Goal: Transaction & Acquisition: Purchase product/service

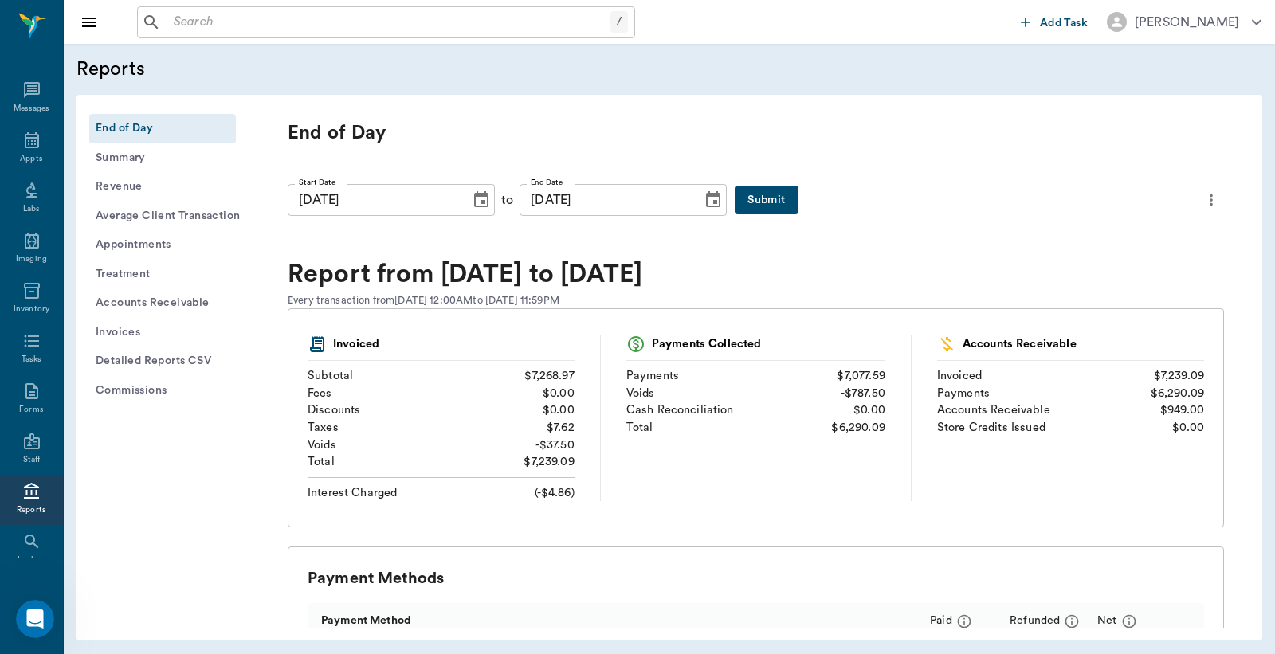
scroll to position [73, 0]
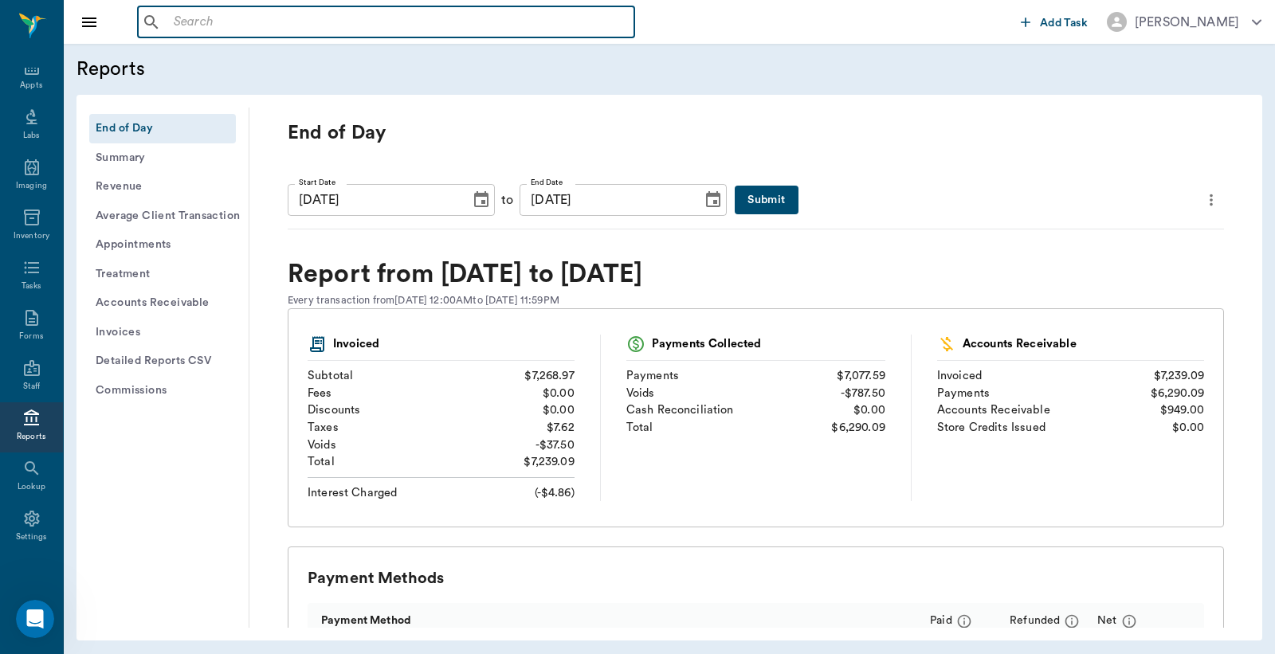
click at [225, 29] on input "text" at bounding box center [397, 22] width 460 height 22
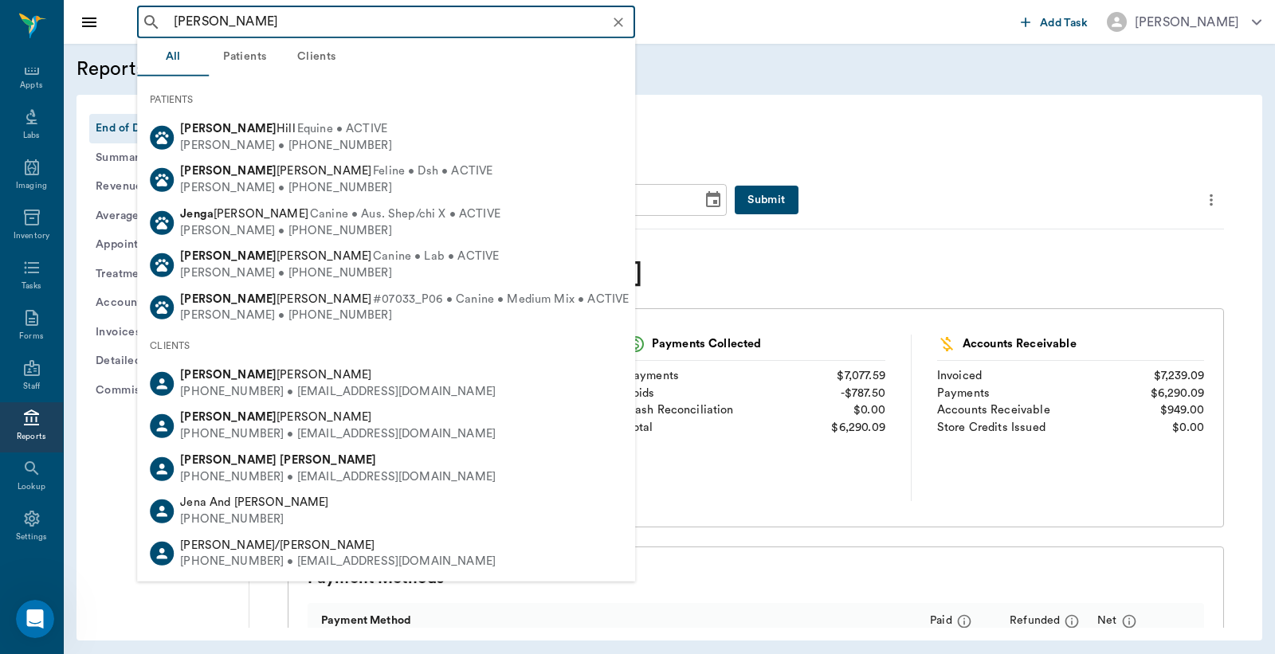
click at [240, 471] on div "[PHONE_NUMBER] • [EMAIL_ADDRESS][DOMAIN_NAME]" at bounding box center [337, 476] width 315 height 17
type input "[PERSON_NAME]"
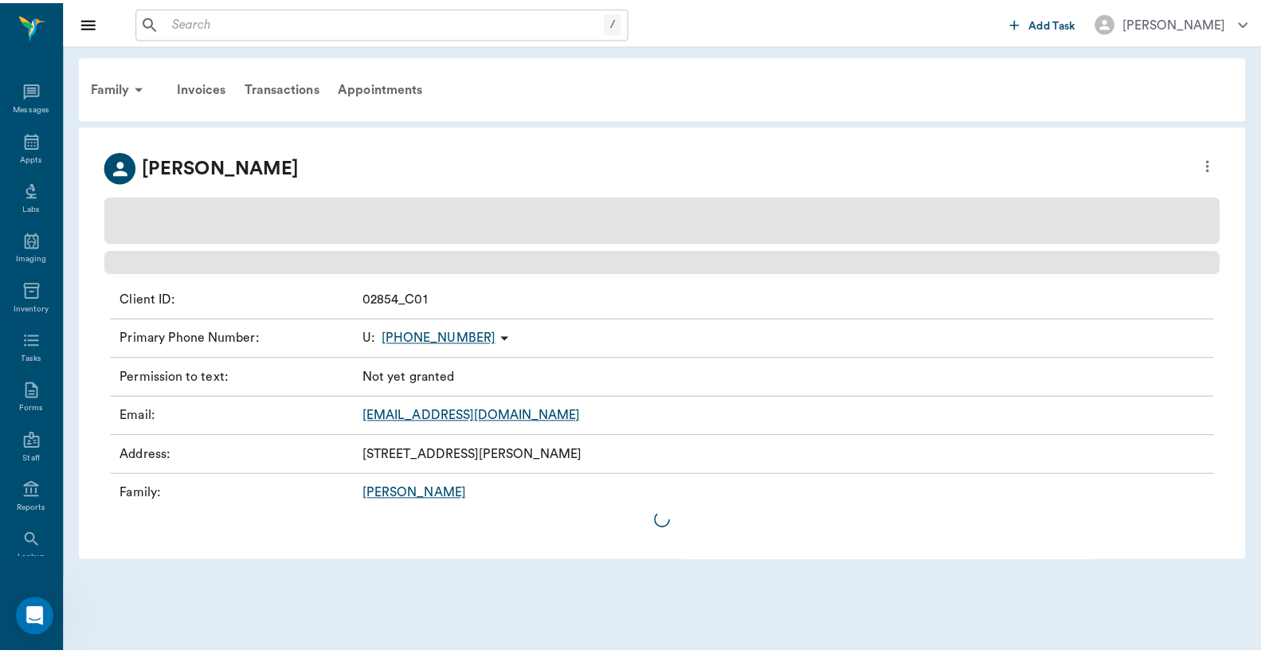
scroll to position [73, 0]
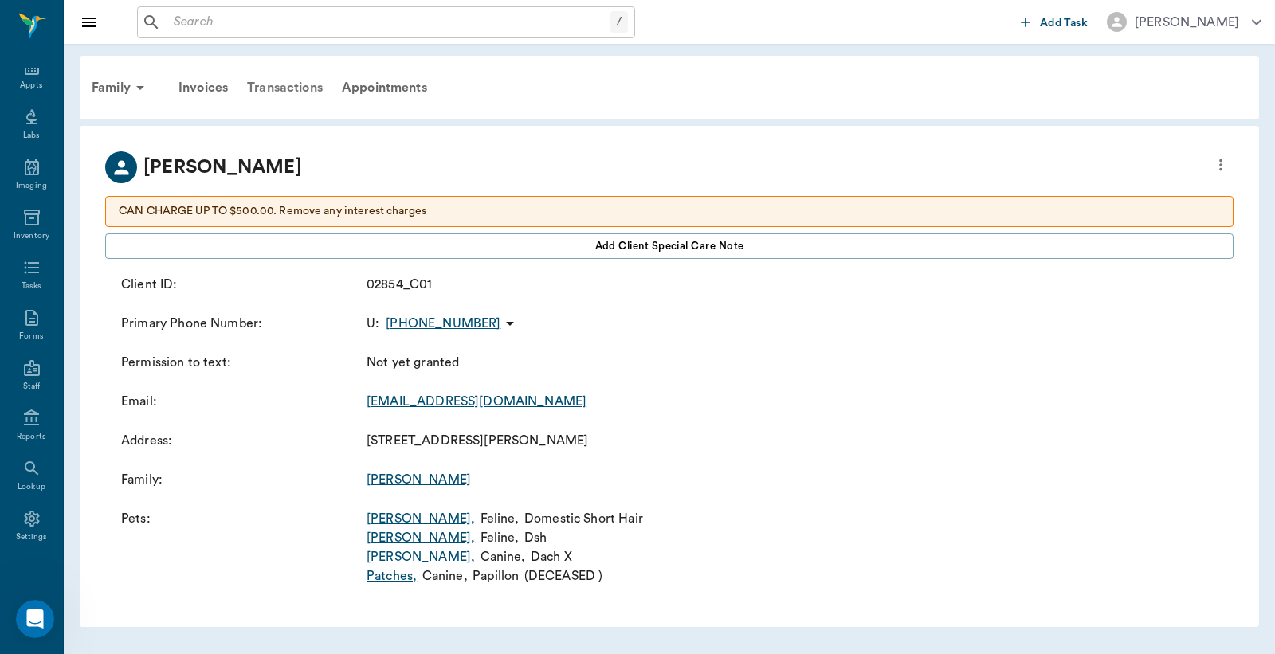
click at [292, 84] on div "Transactions" at bounding box center [284, 88] width 95 height 38
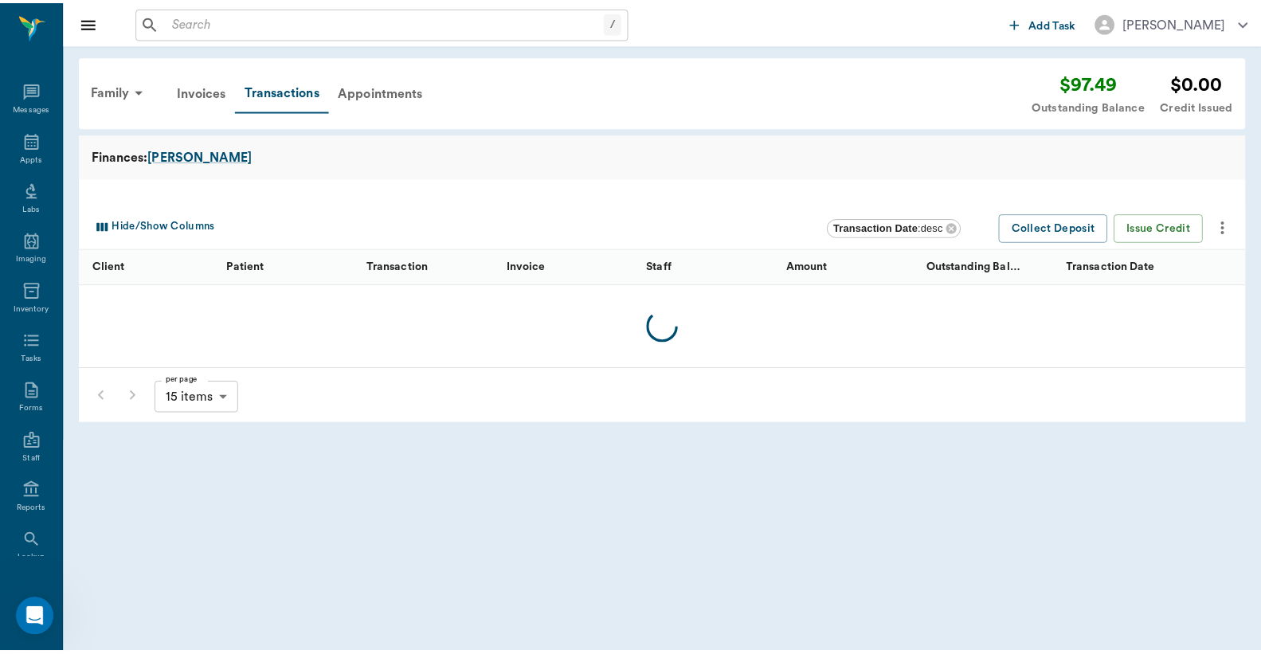
scroll to position [73, 0]
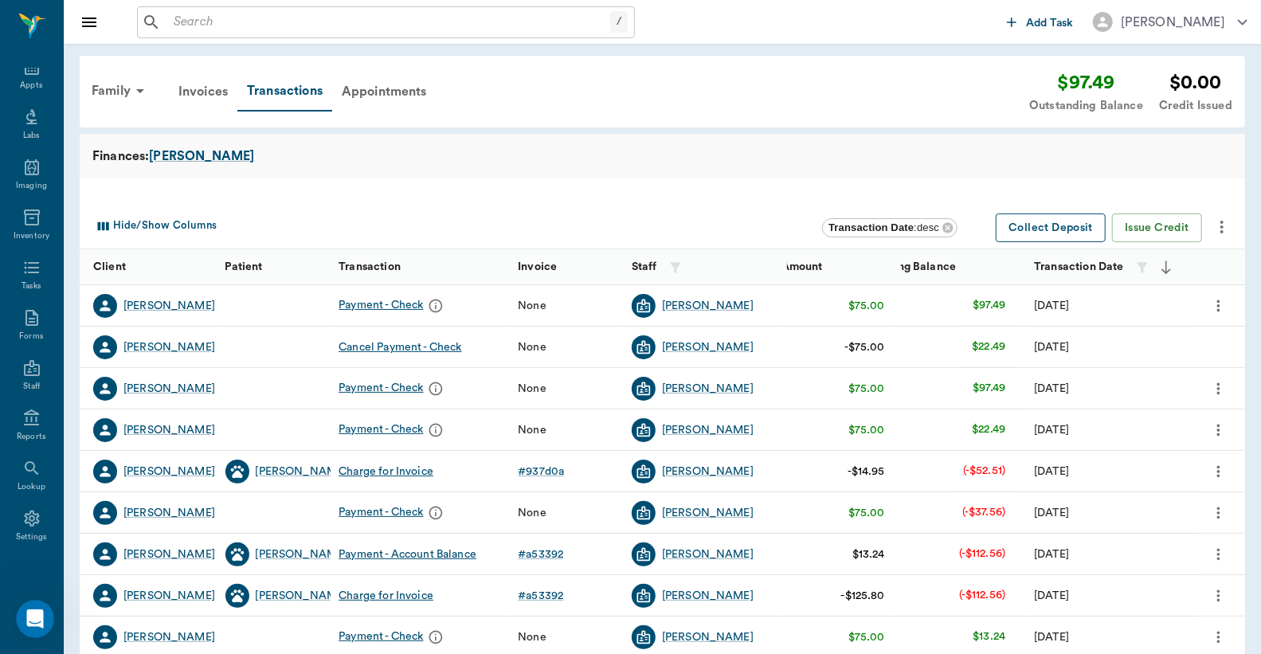
click at [1048, 233] on button "Collect Deposit" at bounding box center [1051, 227] width 110 height 29
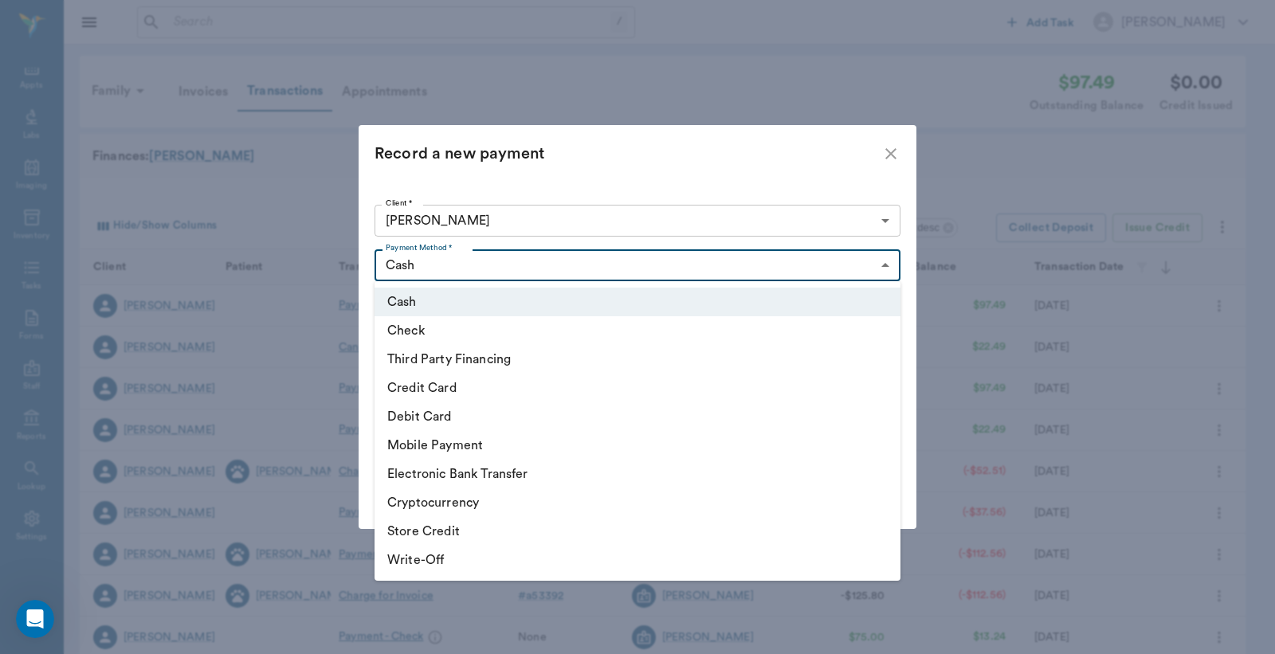
click at [672, 268] on body "/ ​ Add Task [PERSON_NAME] Nectar Messages Appts Labs Imaging Inventory Tasks F…" at bounding box center [637, 490] width 1275 height 980
click at [429, 327] on li "Check" at bounding box center [637, 330] width 526 height 29
type input "CHECK"
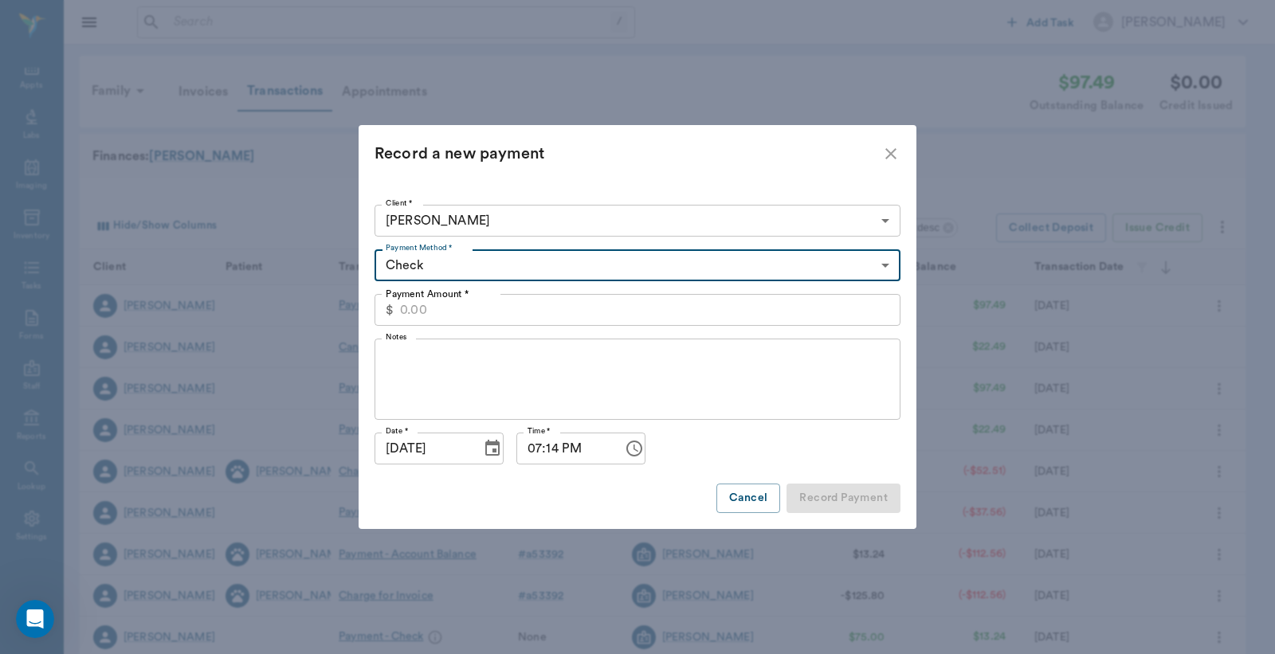
click at [457, 307] on input "Payment Amount *" at bounding box center [650, 310] width 500 height 32
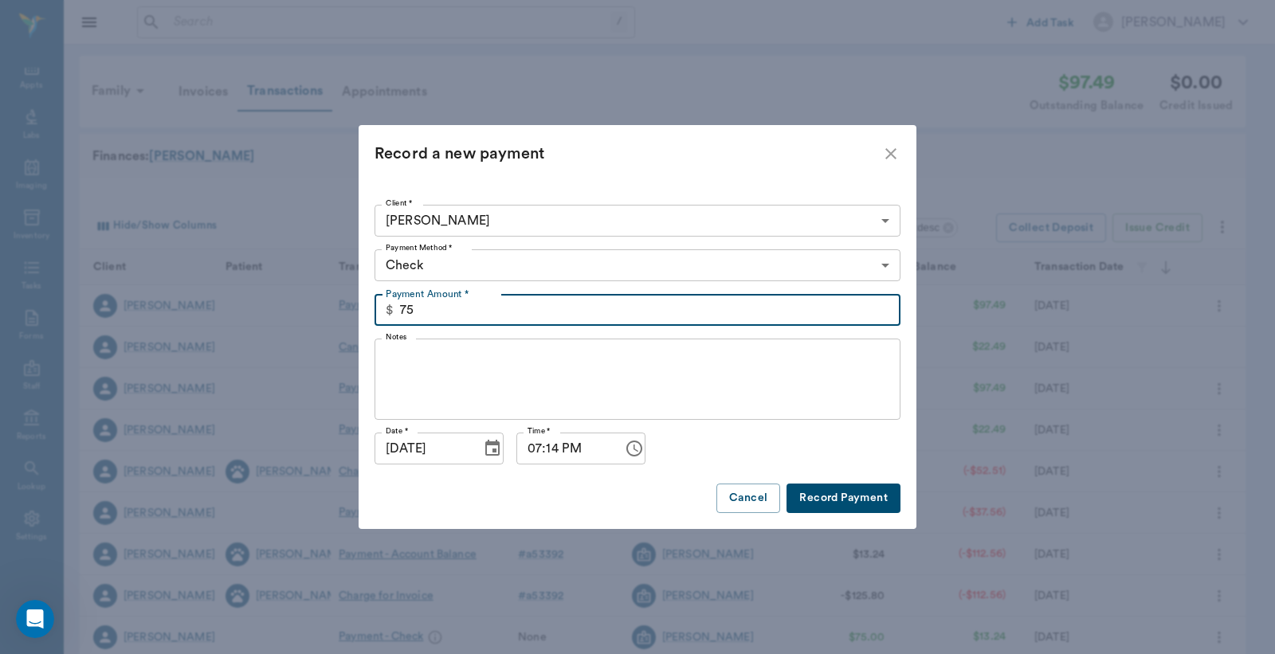
type input "75.00"
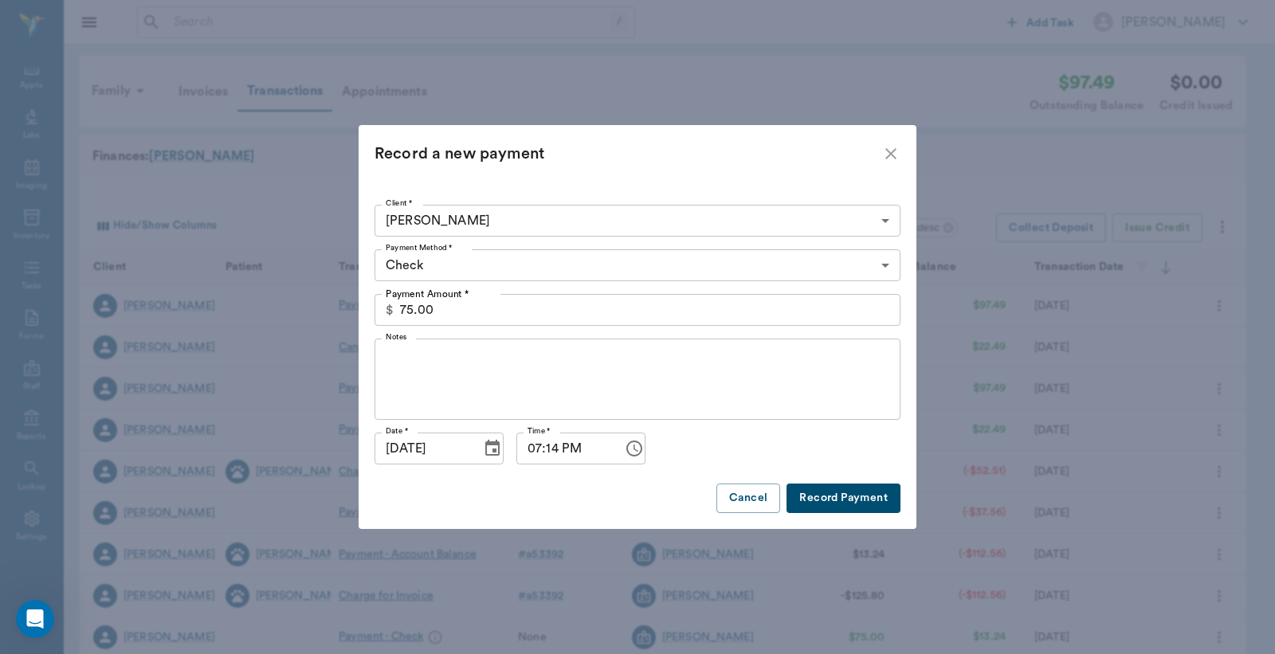
click at [426, 344] on div "x Notes" at bounding box center [637, 379] width 526 height 81
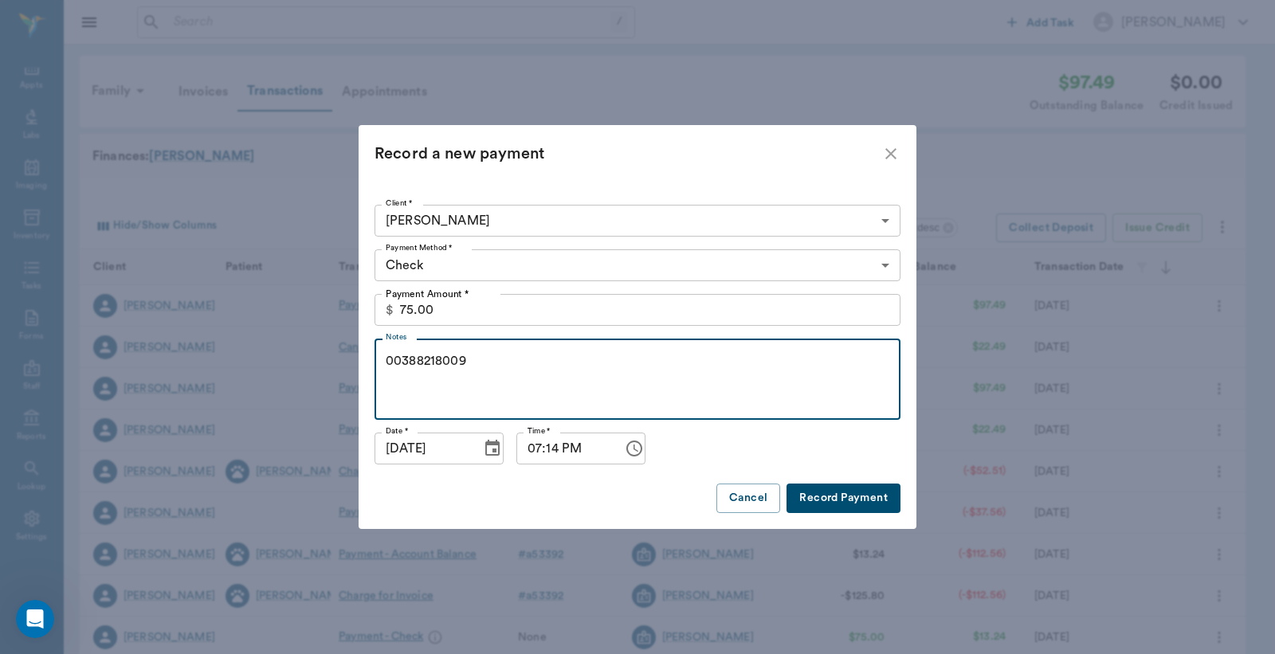
type textarea "00388218009"
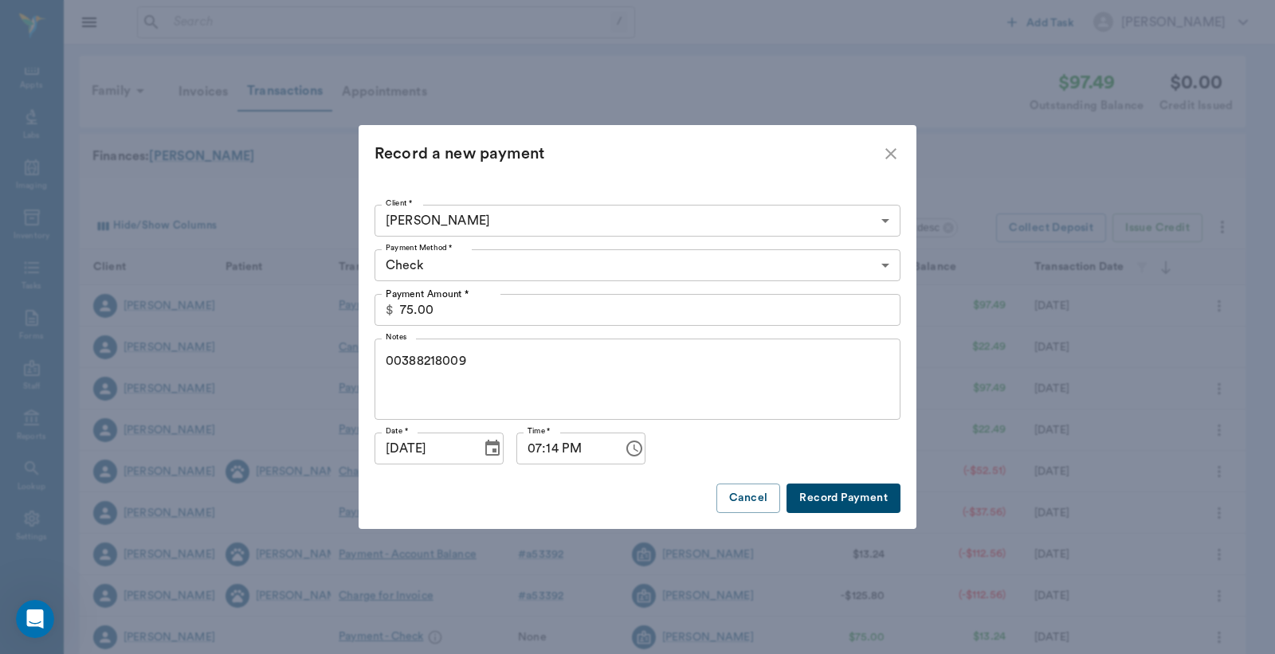
click at [861, 491] on button "Record Payment" at bounding box center [843, 498] width 114 height 29
